Goal: Find specific page/section: Find specific page/section

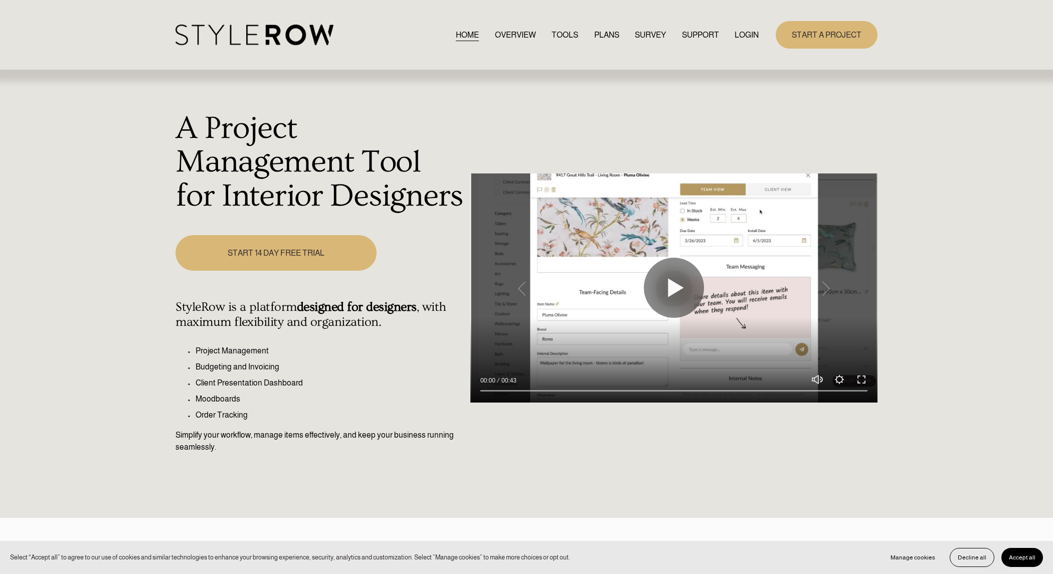
click at [459, 35] on link "HOME" at bounding box center [467, 35] width 23 height 14
click at [750, 34] on link "LOGIN" at bounding box center [747, 35] width 24 height 14
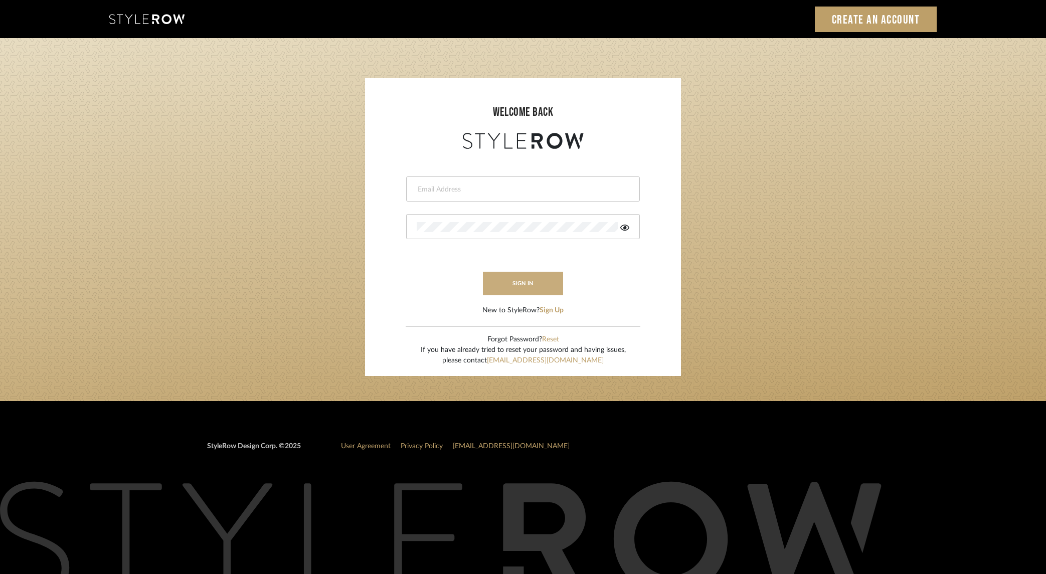
type input "dana.lewisrosedesign@gmail.com"
drag, startPoint x: 521, startPoint y: 285, endPoint x: 530, endPoint y: 288, distance: 9.7
click at [521, 285] on button "sign in" at bounding box center [523, 284] width 80 height 24
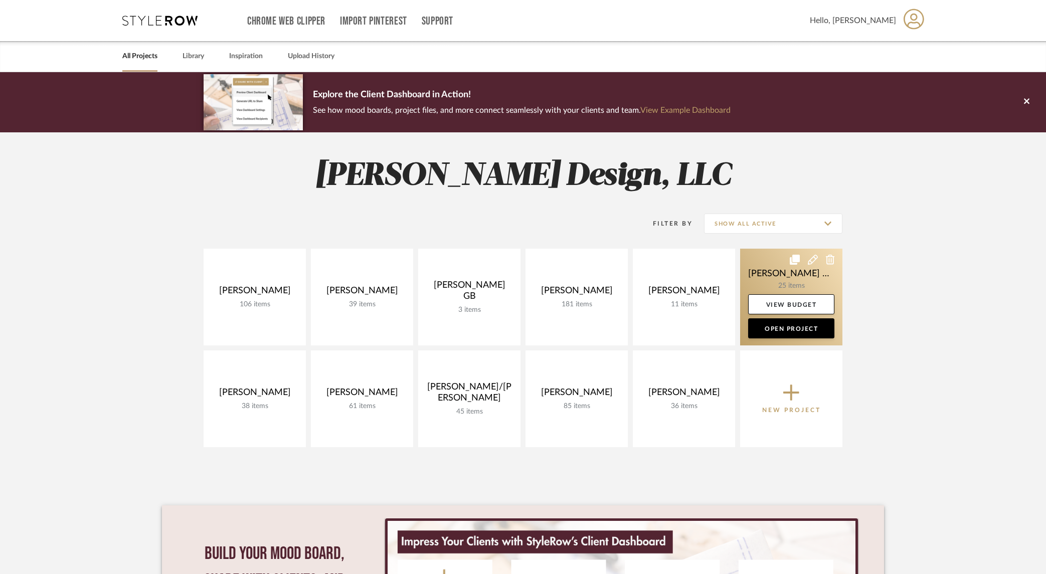
click at [798, 279] on link at bounding box center [791, 297] width 102 height 97
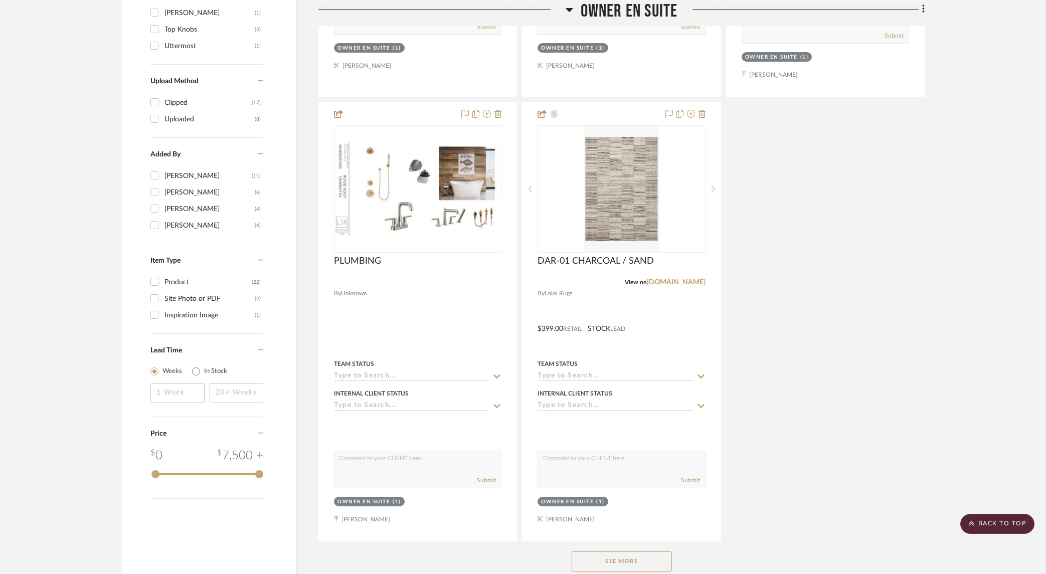
scroll to position [1133, 0]
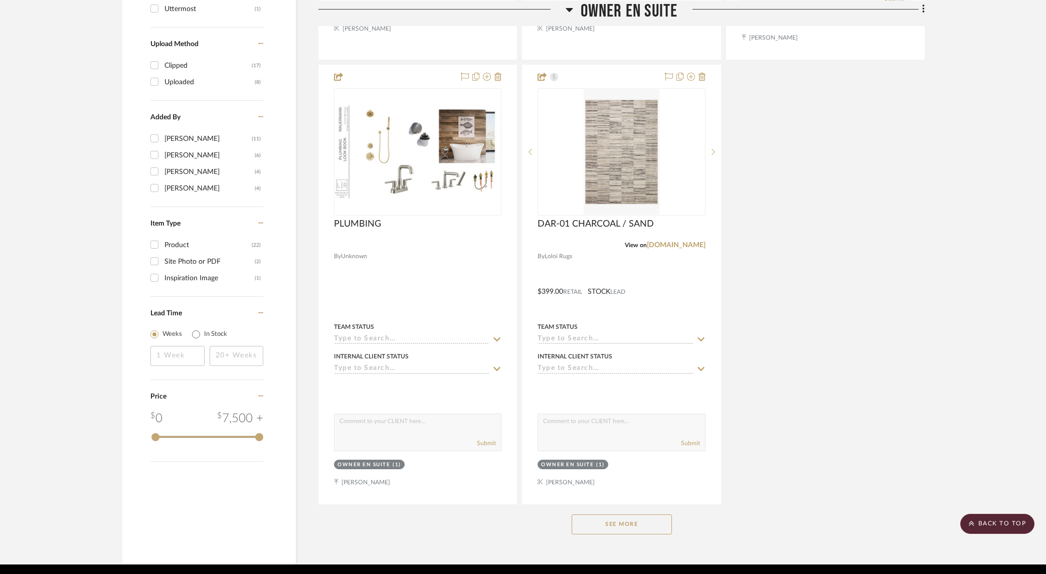
click at [618, 514] on button "See More" at bounding box center [622, 524] width 100 height 20
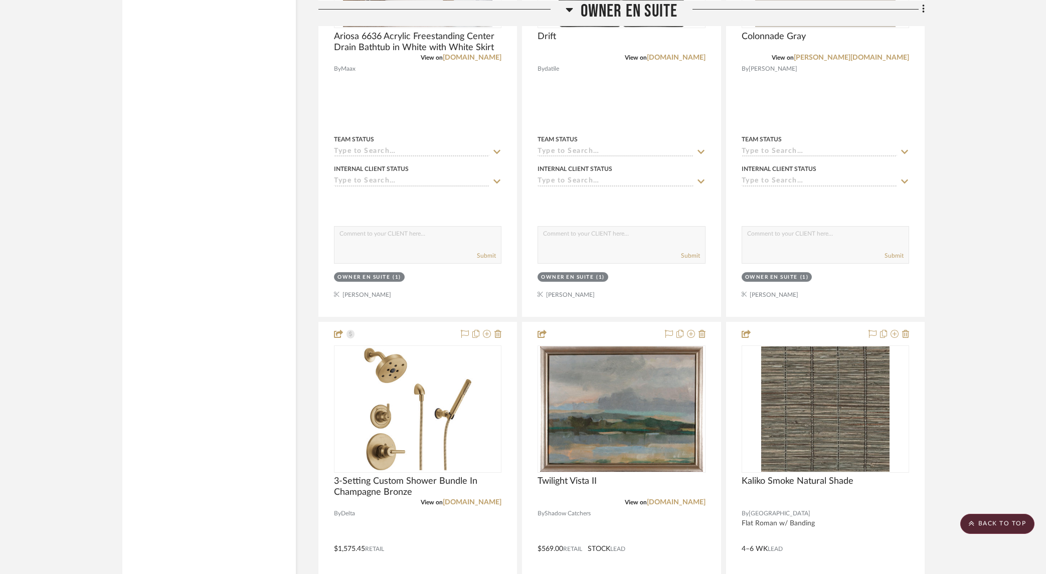
scroll to position [1918, 0]
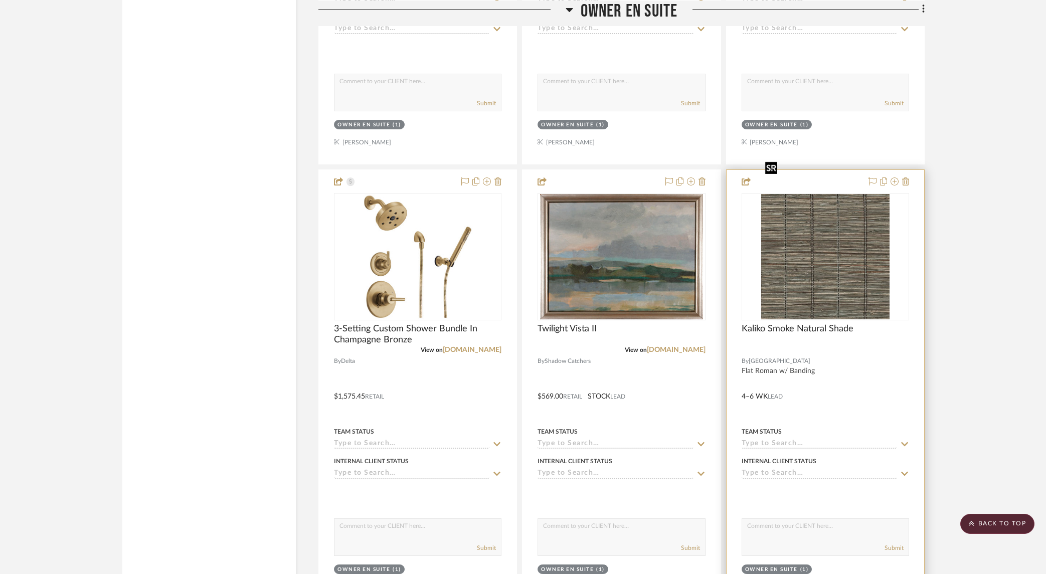
click at [0, 0] on img at bounding box center [0, 0] width 0 height 0
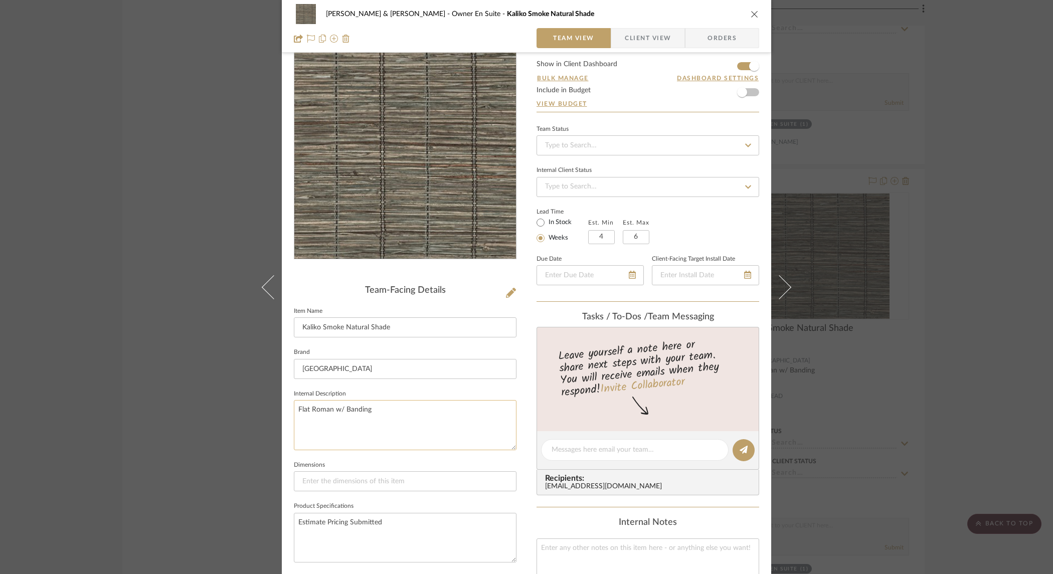
scroll to position [0, 0]
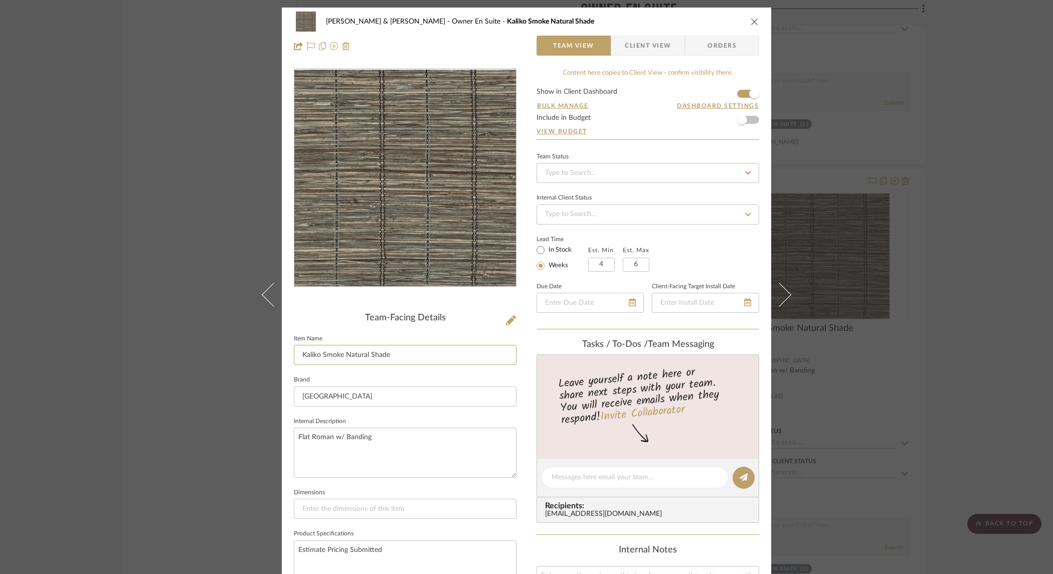
drag, startPoint x: 398, startPoint y: 356, endPoint x: 287, endPoint y: 348, distance: 111.6
click at [287, 348] on div "Mauermann, Fred & Jessica Owner En Suite Kaliko Smoke Natural Shade Team View C…" at bounding box center [526, 470] width 489 height 924
click at [386, 439] on textarea "Flat Roman w/ Banding" at bounding box center [405, 453] width 223 height 50
drag, startPoint x: 387, startPoint y: 442, endPoint x: 292, endPoint y: 436, distance: 95.5
click at [294, 436] on textarea "Flat Roman w/ Banding" at bounding box center [405, 453] width 223 height 50
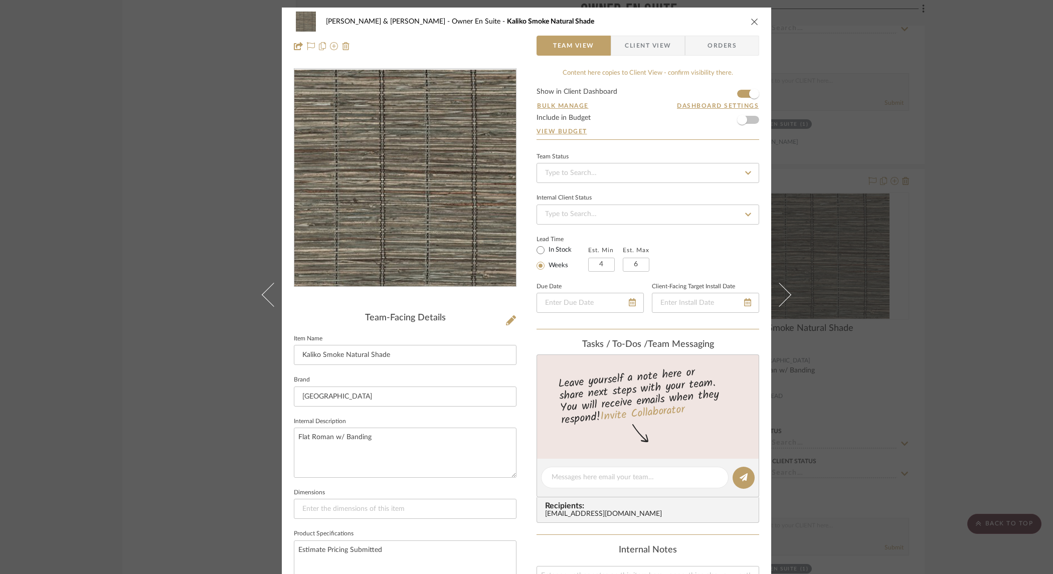
click at [939, 208] on div "Mauermann, Fred & Jessica Owner En Suite Kaliko Smoke Natural Shade Team View C…" at bounding box center [526, 287] width 1053 height 574
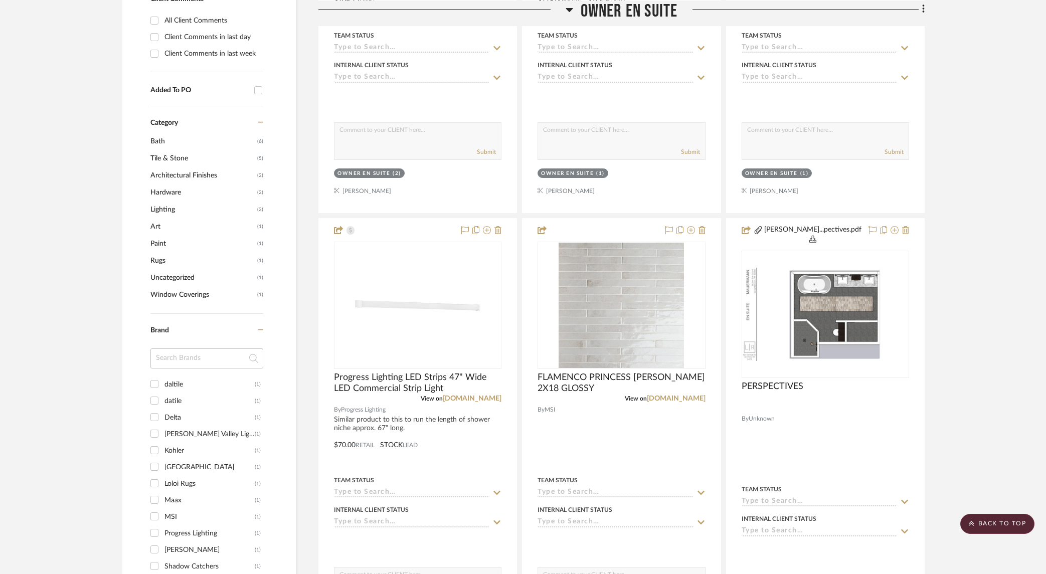
scroll to position [492, 0]
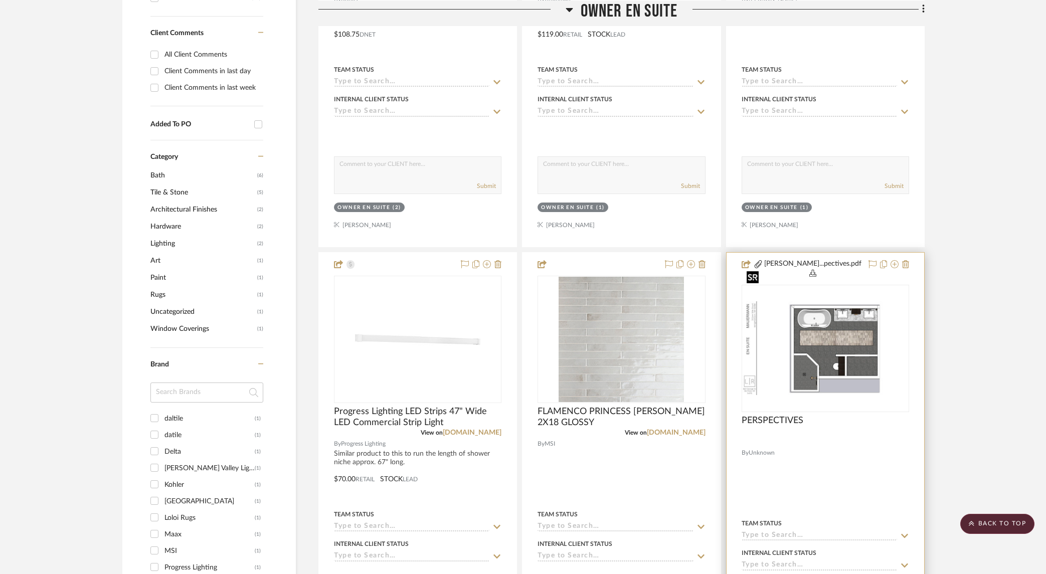
click at [819, 333] on div at bounding box center [825, 348] width 167 height 127
click at [858, 302] on img "0" at bounding box center [825, 348] width 165 height 93
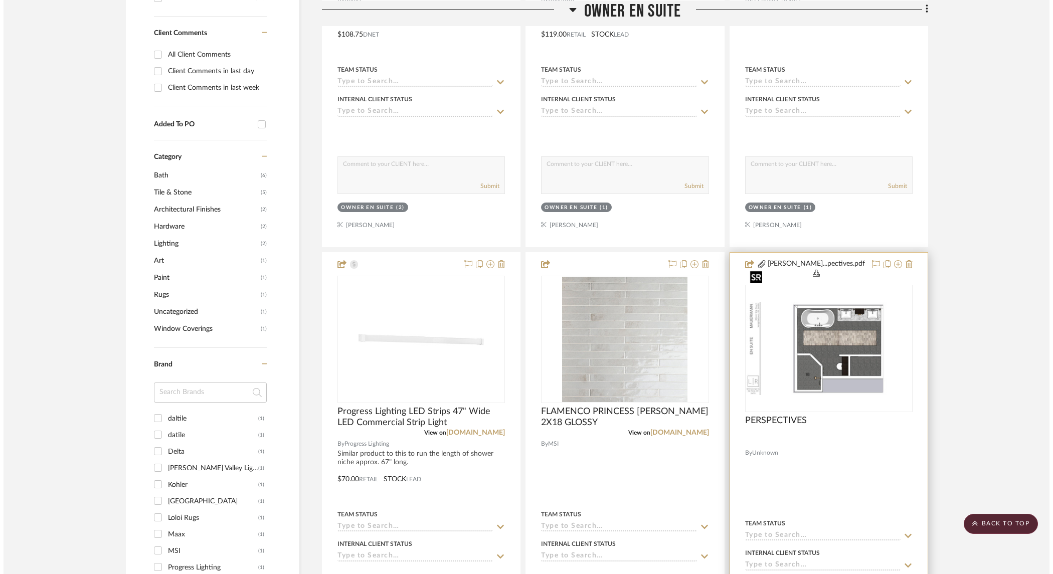
scroll to position [0, 0]
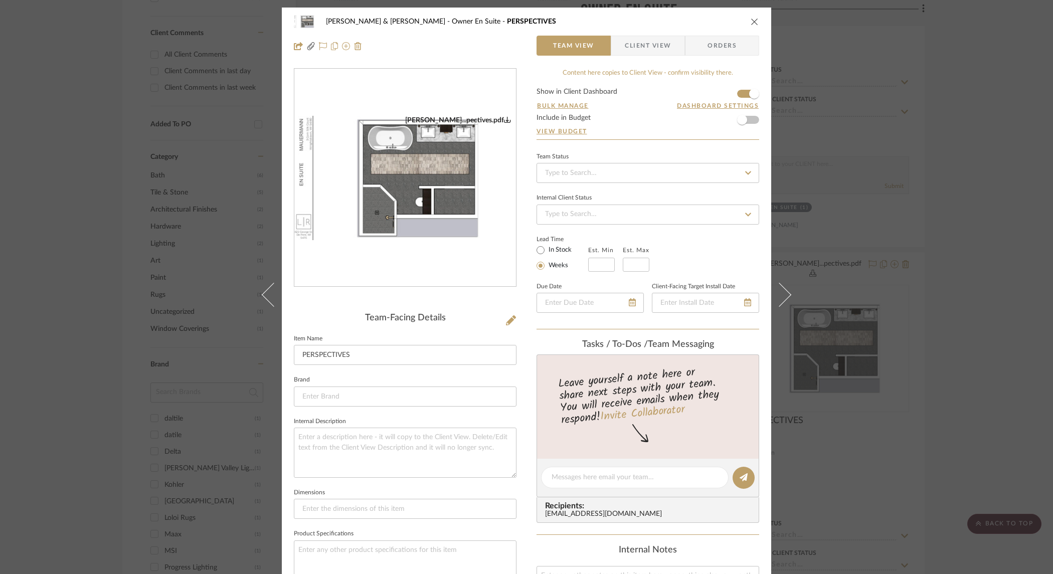
click at [432, 206] on img "0" at bounding box center [405, 178] width 222 height 125
click at [975, 257] on div "Mauermann, Fred & Jessica Owner En Suite PERSPECTIVES Team View Client View Ord…" at bounding box center [526, 287] width 1053 height 574
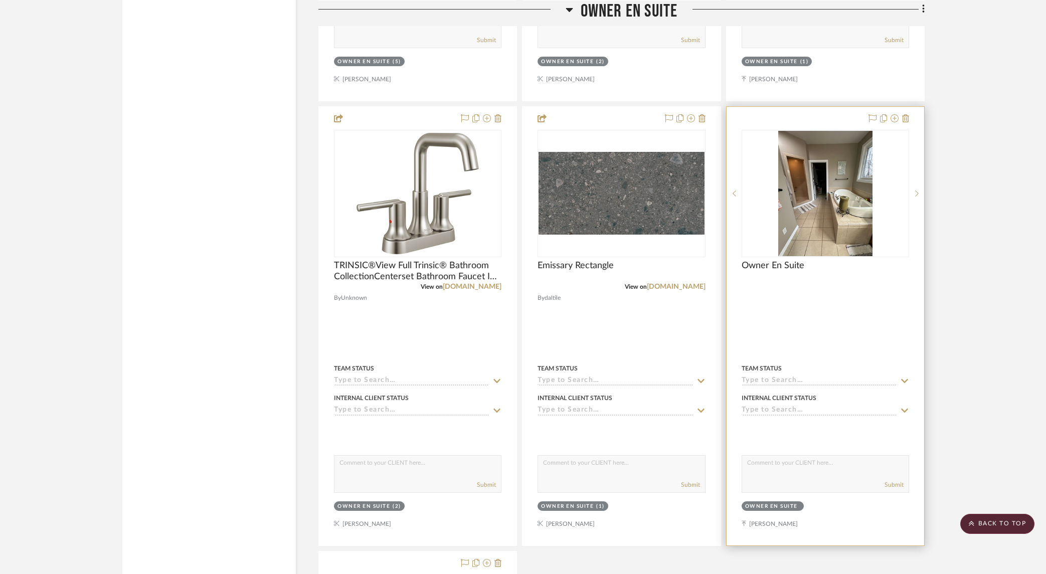
scroll to position [3318, 0]
click at [0, 0] on img at bounding box center [0, 0] width 0 height 0
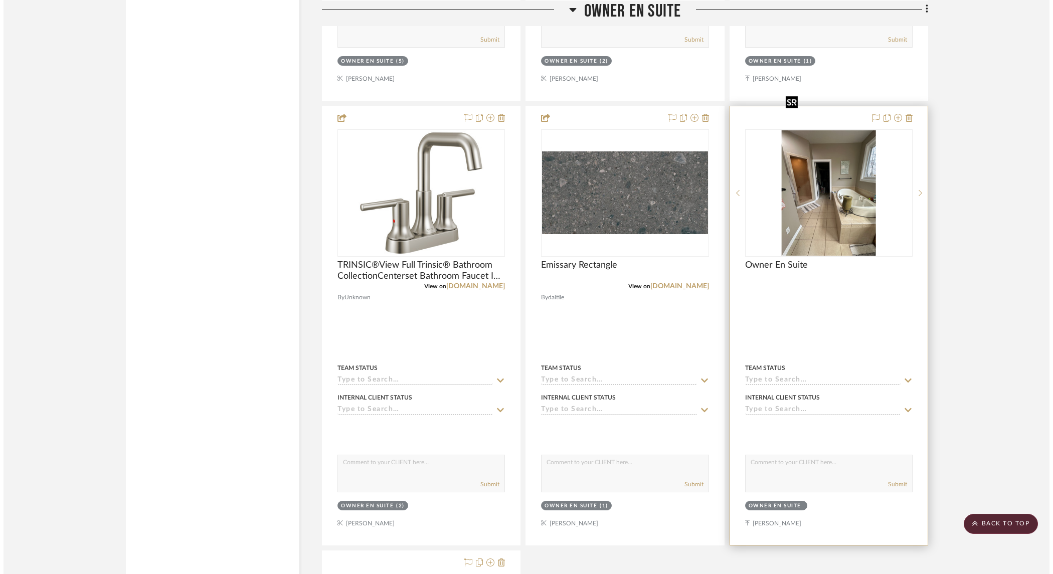
scroll to position [0, 0]
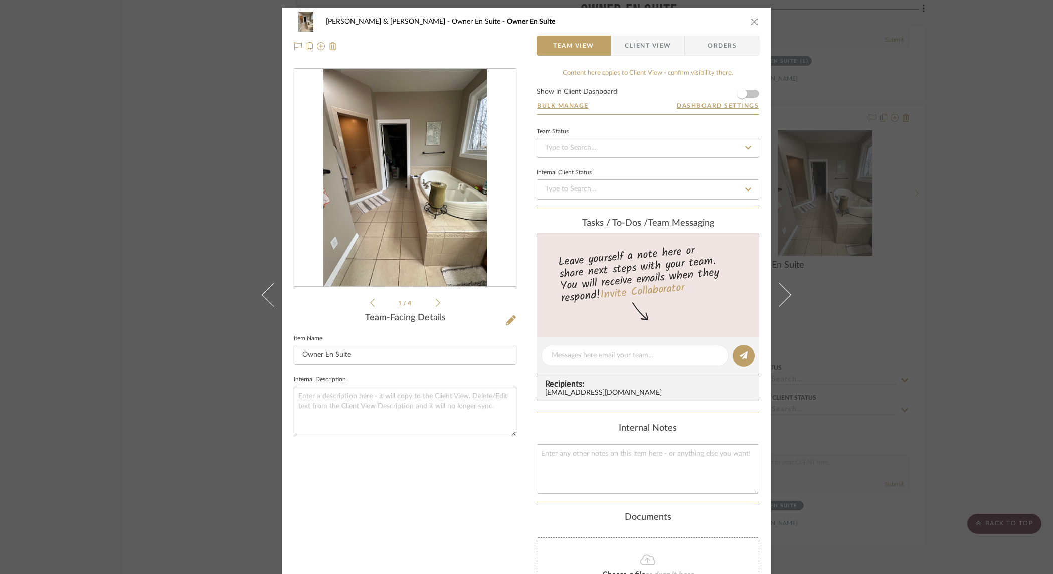
click at [427, 229] on img "0" at bounding box center [404, 178] width 163 height 218
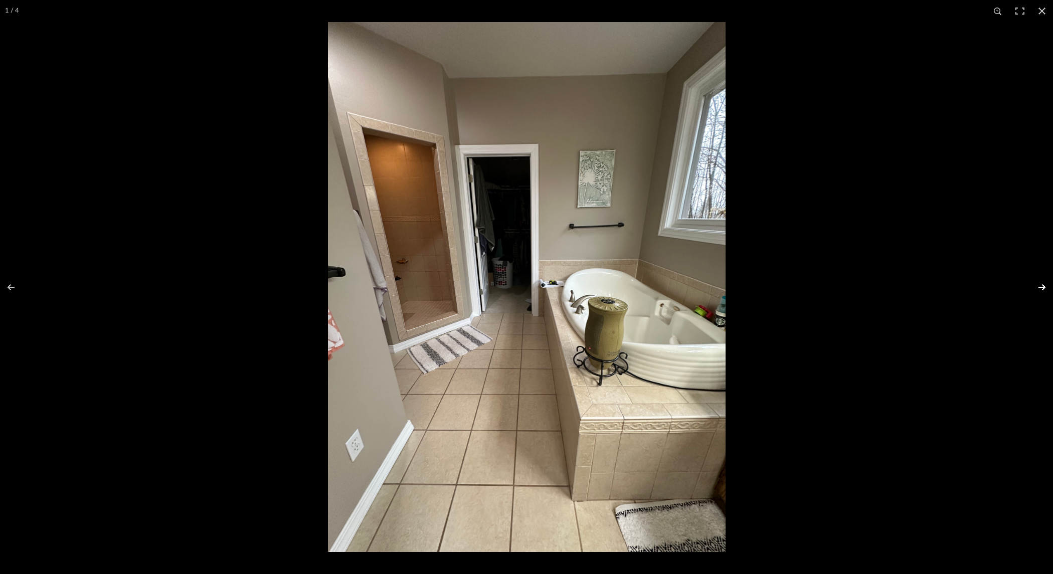
click at [1044, 283] on button at bounding box center [1035, 287] width 35 height 50
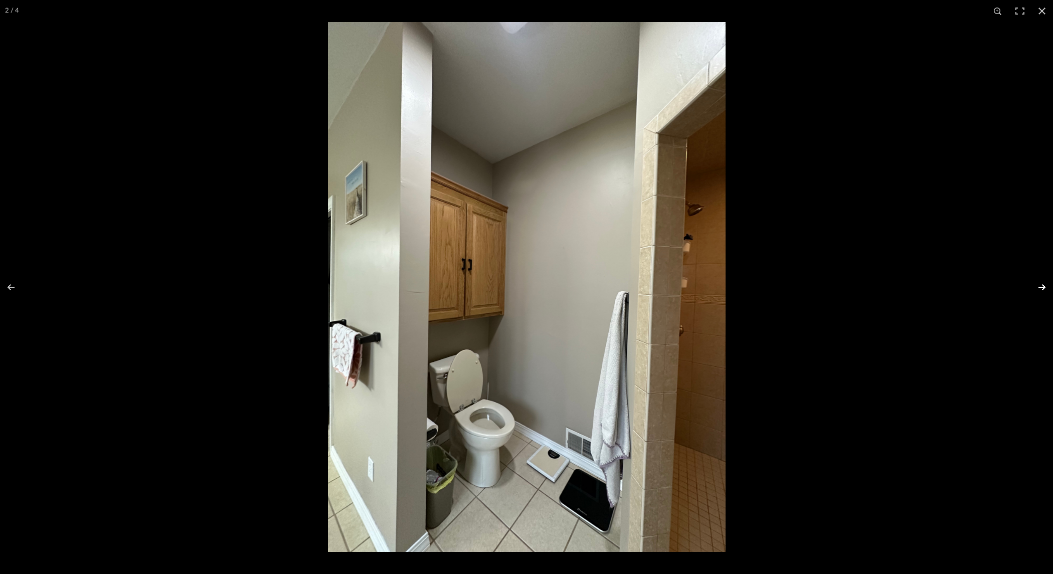
click at [1044, 283] on button at bounding box center [1035, 287] width 35 height 50
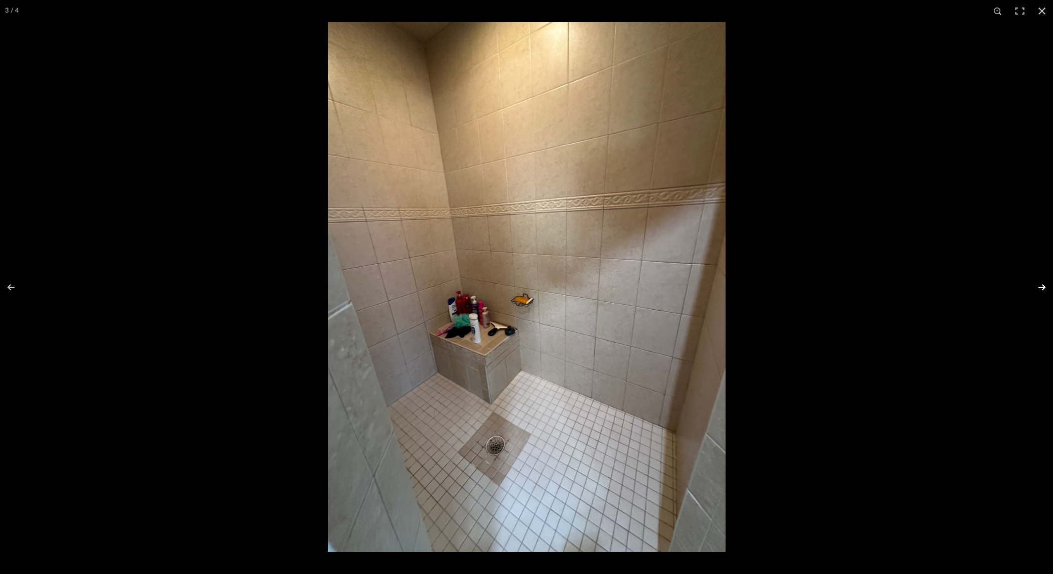
click at [1044, 283] on button at bounding box center [1035, 287] width 35 height 50
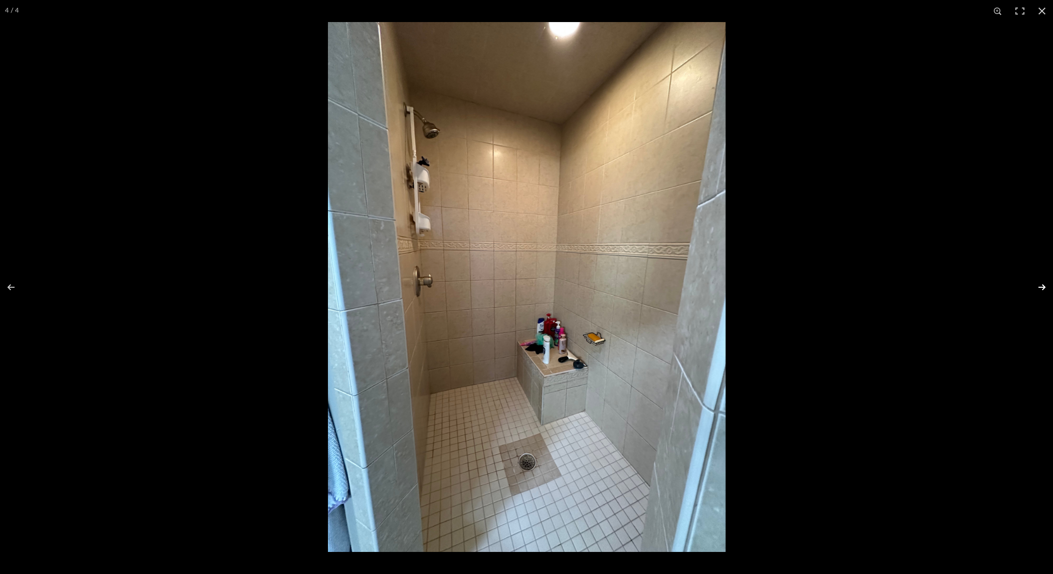
click at [1044, 283] on button at bounding box center [1035, 287] width 35 height 50
